Goal: Find specific page/section: Find specific page/section

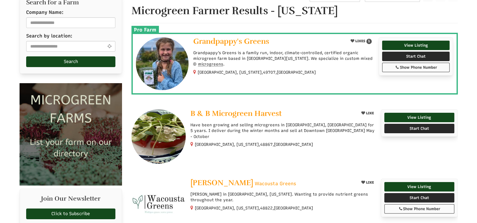
select select "Language Translate Widget"
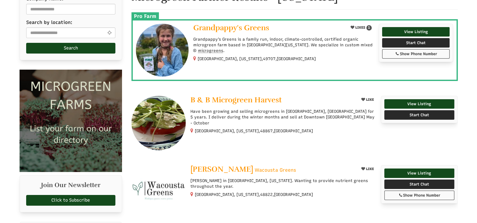
scroll to position [91, 0]
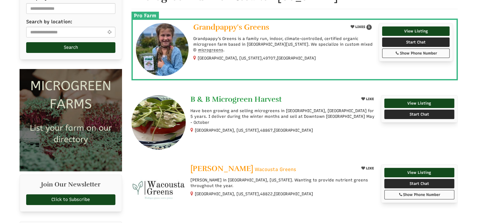
click at [219, 97] on span "B & B Microgreen Harvest" at bounding box center [236, 99] width 91 height 9
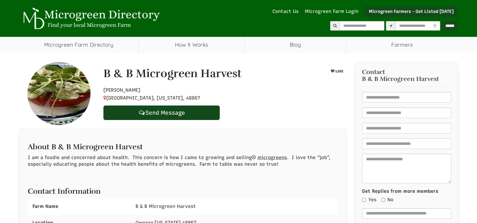
select select "Language Translate Widget"
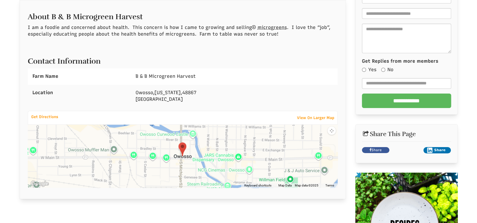
scroll to position [134, 0]
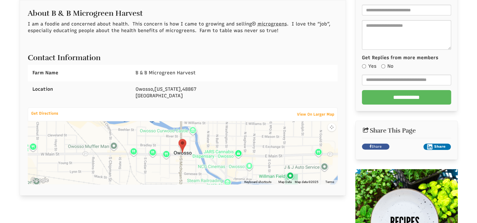
click at [230, 151] on div at bounding box center [183, 152] width 310 height 63
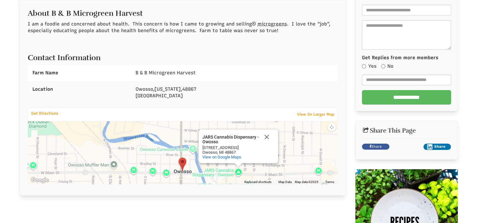
click at [219, 135] on div "JARS Cannabis Dispensary - Owosso" at bounding box center [231, 139] width 57 height 9
click at [209, 135] on div "JARS Cannabis Dispensary - Owosso" at bounding box center [231, 139] width 57 height 9
click at [213, 188] on div "About B & B Microgreen Harvest I am a foodie and concerned about health. This c…" at bounding box center [183, 95] width 326 height 201
click at [238, 170] on div "JARS Cannabis Dispensary - Owosso JARS Cannabis Dispensary - Owosso 200 E Main …" at bounding box center [183, 152] width 310 height 63
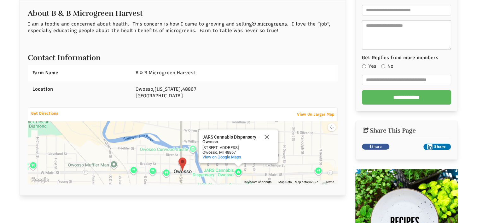
click at [238, 170] on div "JARS Cannabis Dispensary - Owosso JARS Cannabis Dispensary - Owosso 200 E Main …" at bounding box center [183, 152] width 310 height 63
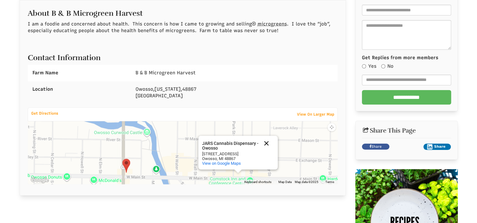
click at [264, 140] on button "Close" at bounding box center [266, 143] width 15 height 15
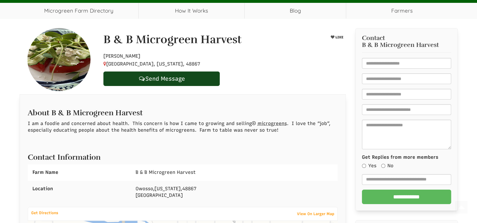
scroll to position [0, 0]
